Goal: Task Accomplishment & Management: Manage account settings

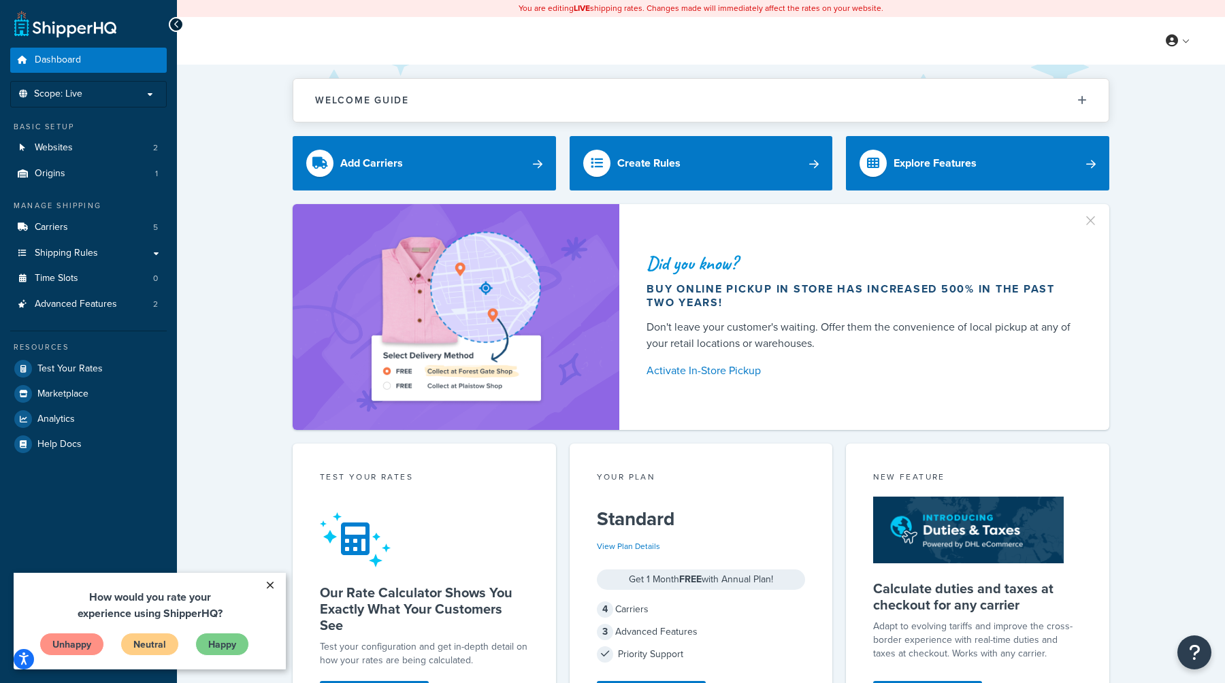
click at [266, 584] on link "×" at bounding box center [270, 585] width 24 height 25
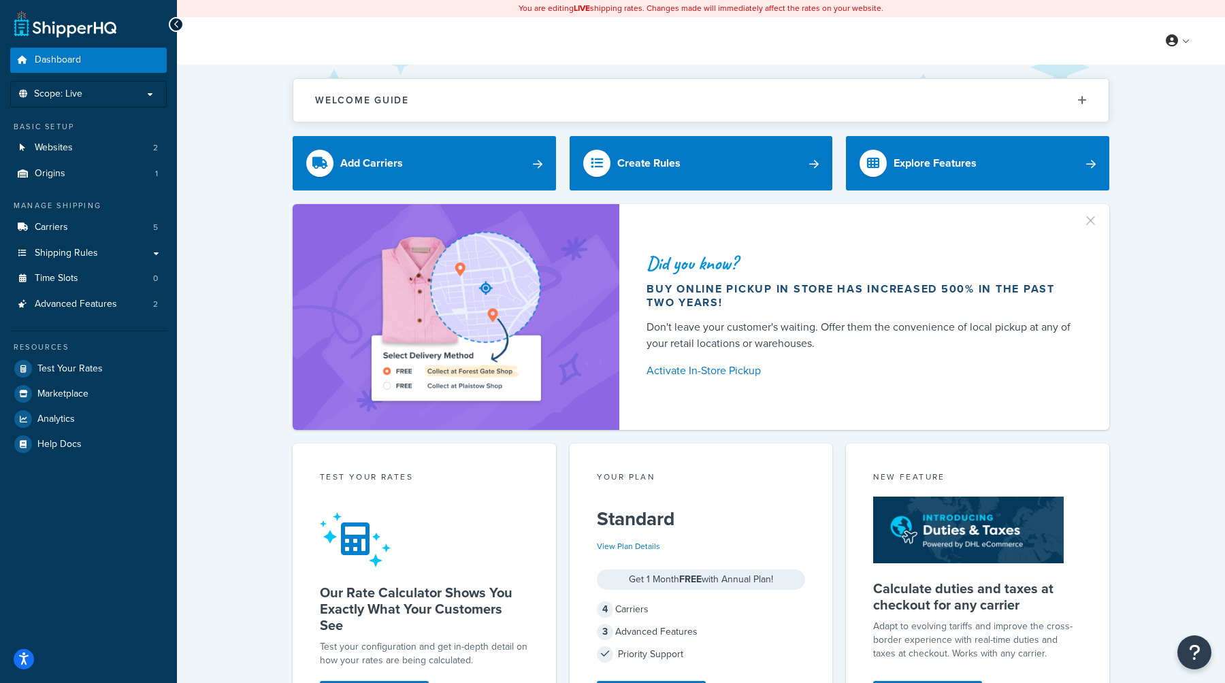
click at [246, 452] on div "Welcome Guide ShipperHQ: An Overview Carrier Setup Shipping Rules Overview Comm…" at bounding box center [701, 581] width 1048 height 1032
click at [95, 221] on link "Carriers 5" at bounding box center [88, 227] width 157 height 25
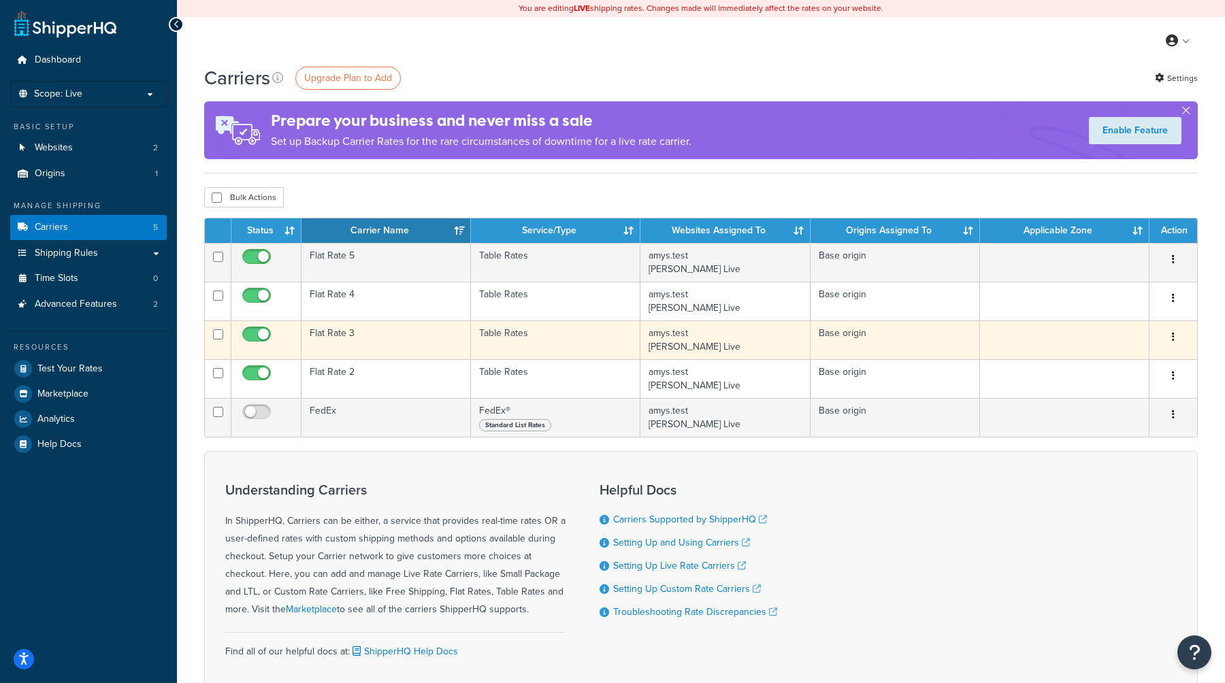
click at [495, 336] on td "Table Rates" at bounding box center [555, 340] width 169 height 39
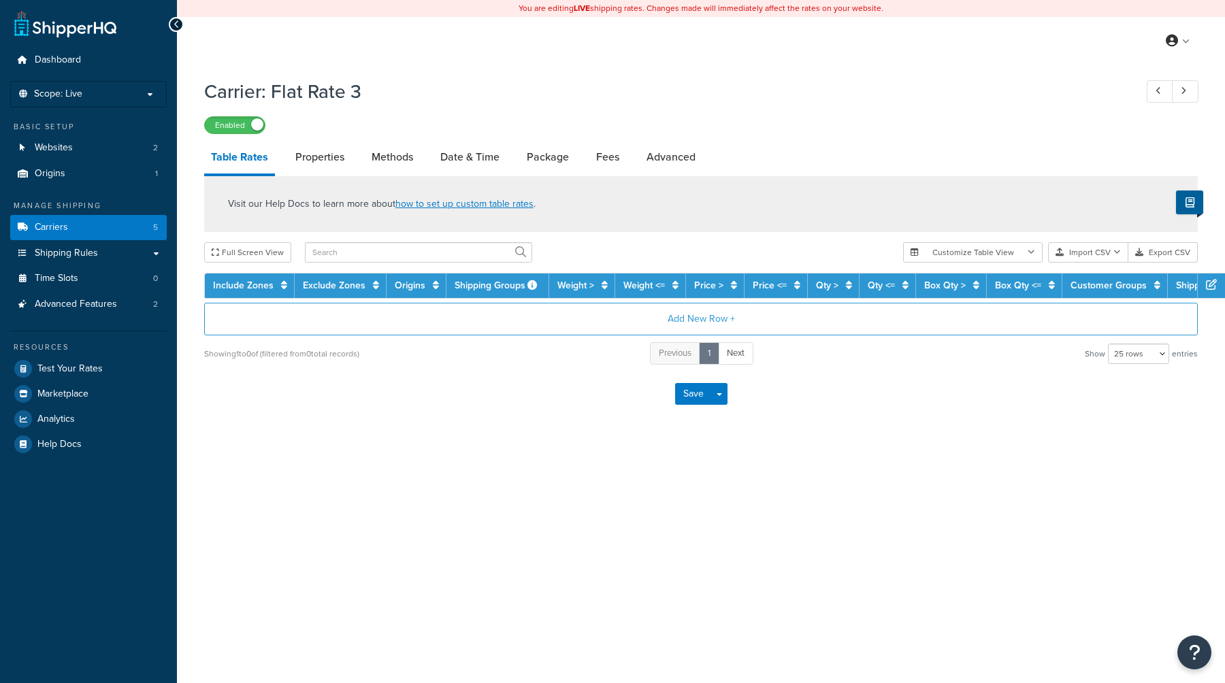
select select "25"
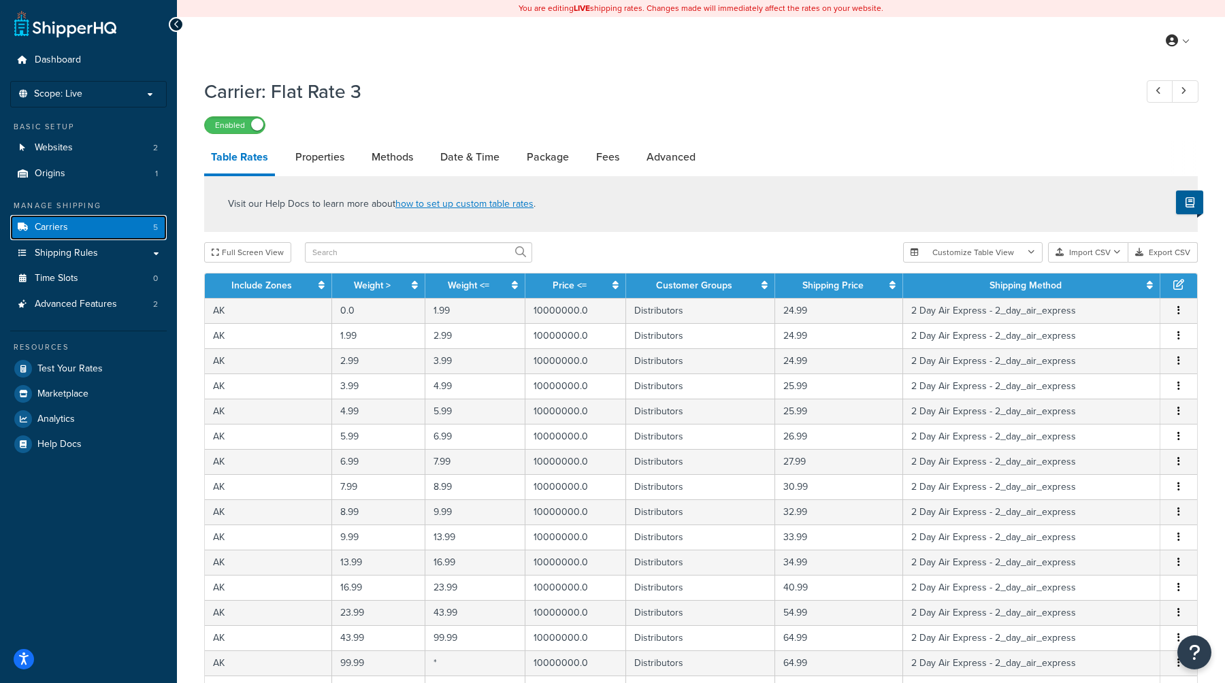
click at [91, 226] on link "Carriers 5" at bounding box center [88, 227] width 157 height 25
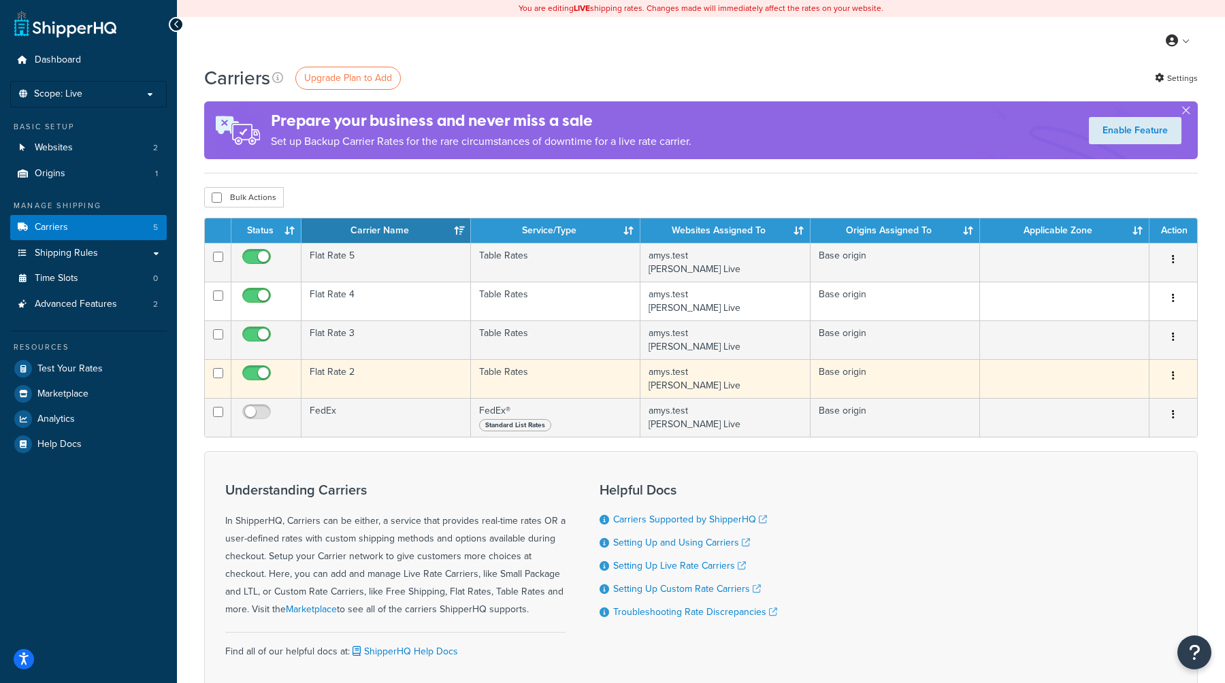
click at [440, 376] on td "Flat Rate 2" at bounding box center [386, 378] width 169 height 39
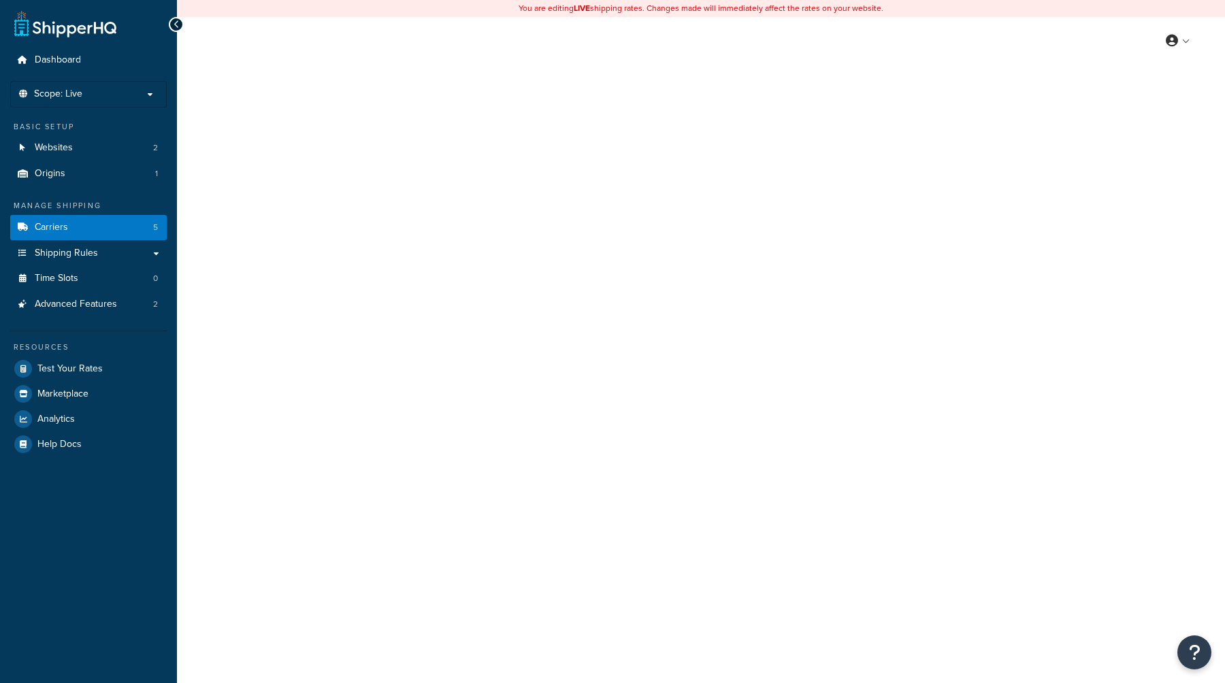
select select "25"
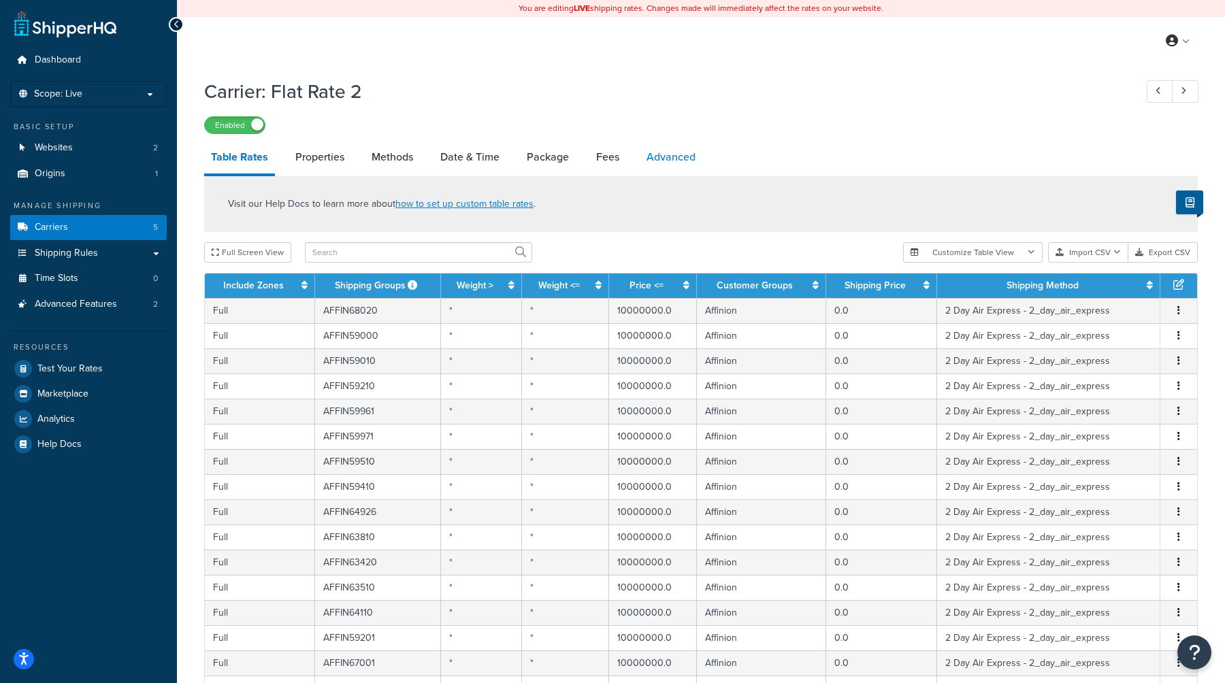
click at [678, 157] on link "Advanced" at bounding box center [671, 157] width 63 height 33
select select "false"
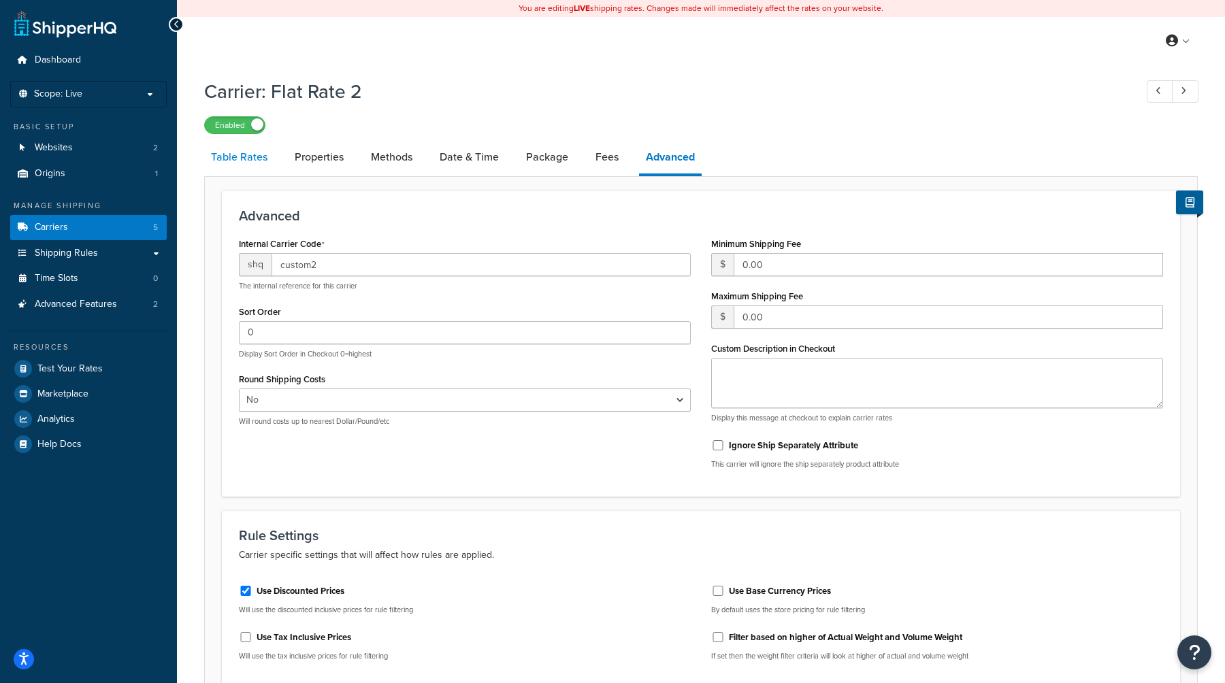
click at [257, 155] on link "Table Rates" at bounding box center [239, 157] width 70 height 33
select select "25"
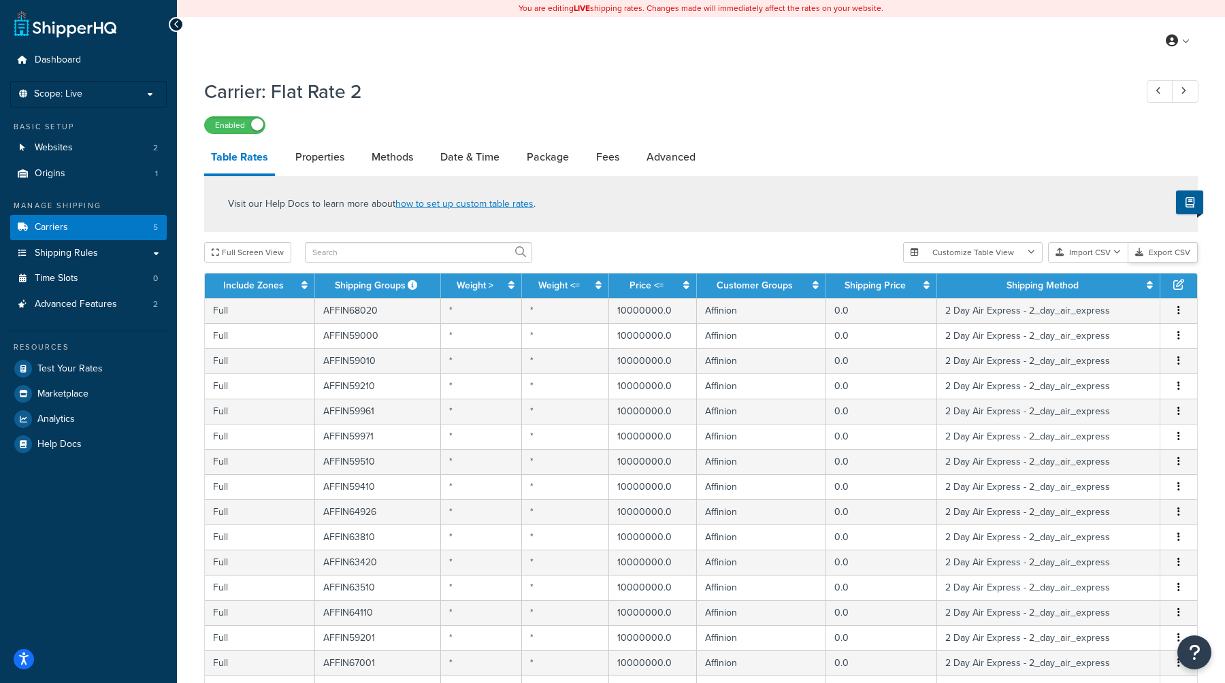
click at [1171, 250] on button "Export CSV" at bounding box center [1162, 252] width 69 height 20
